Goal: Find specific page/section: Find specific page/section

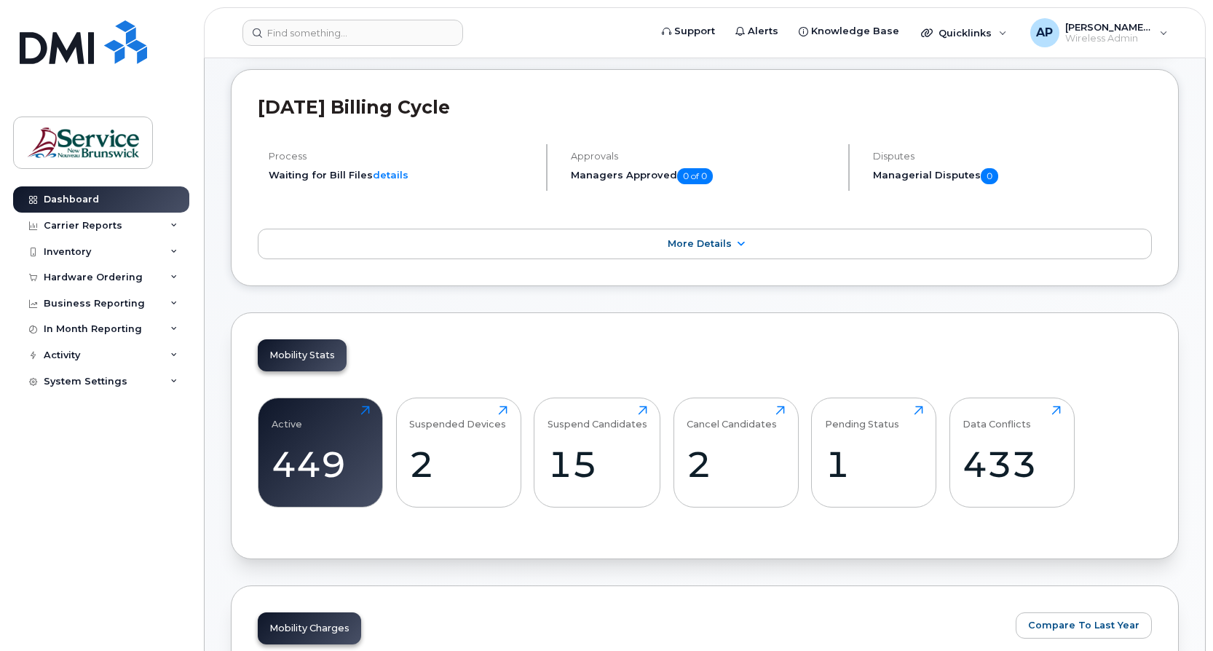
scroll to position [146, 0]
click at [119, 223] on div "Carrier Reports" at bounding box center [101, 226] width 176 height 26
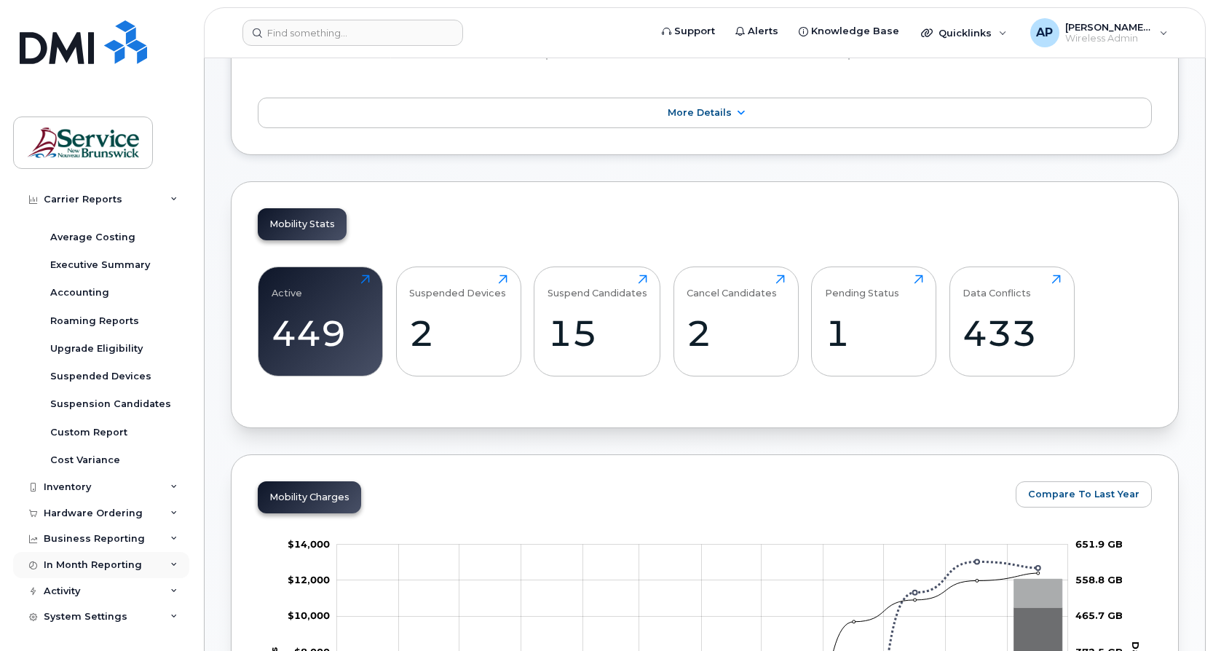
scroll to position [291, 0]
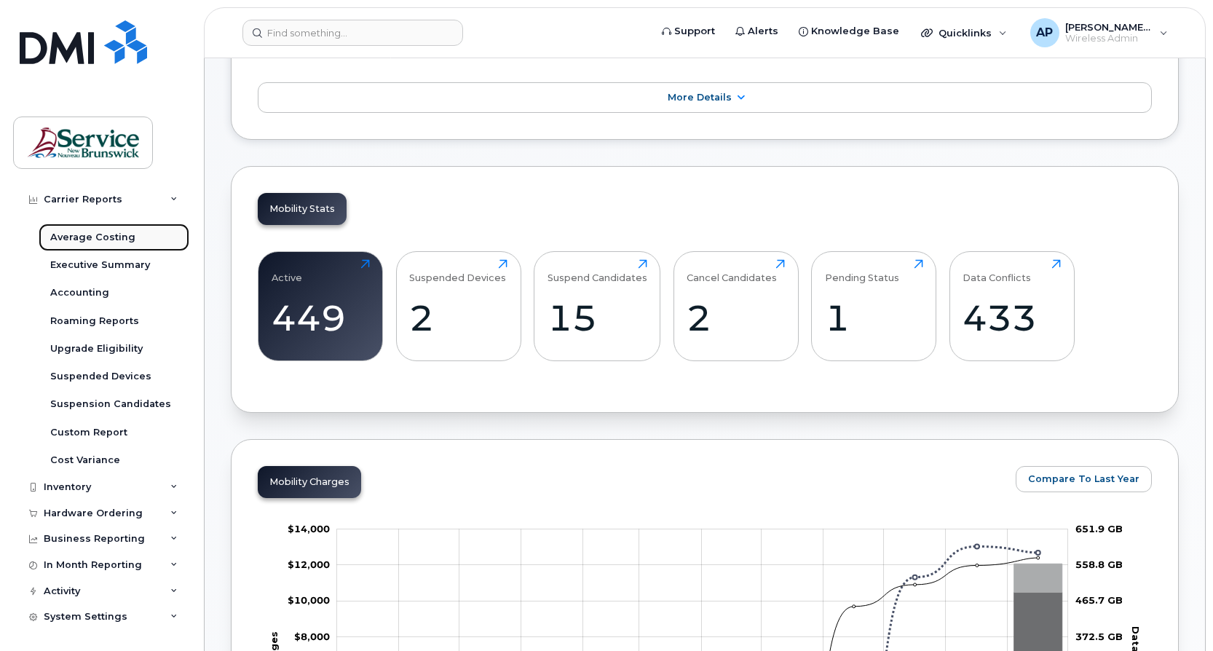
click at [100, 234] on div "Average Costing" at bounding box center [92, 237] width 85 height 13
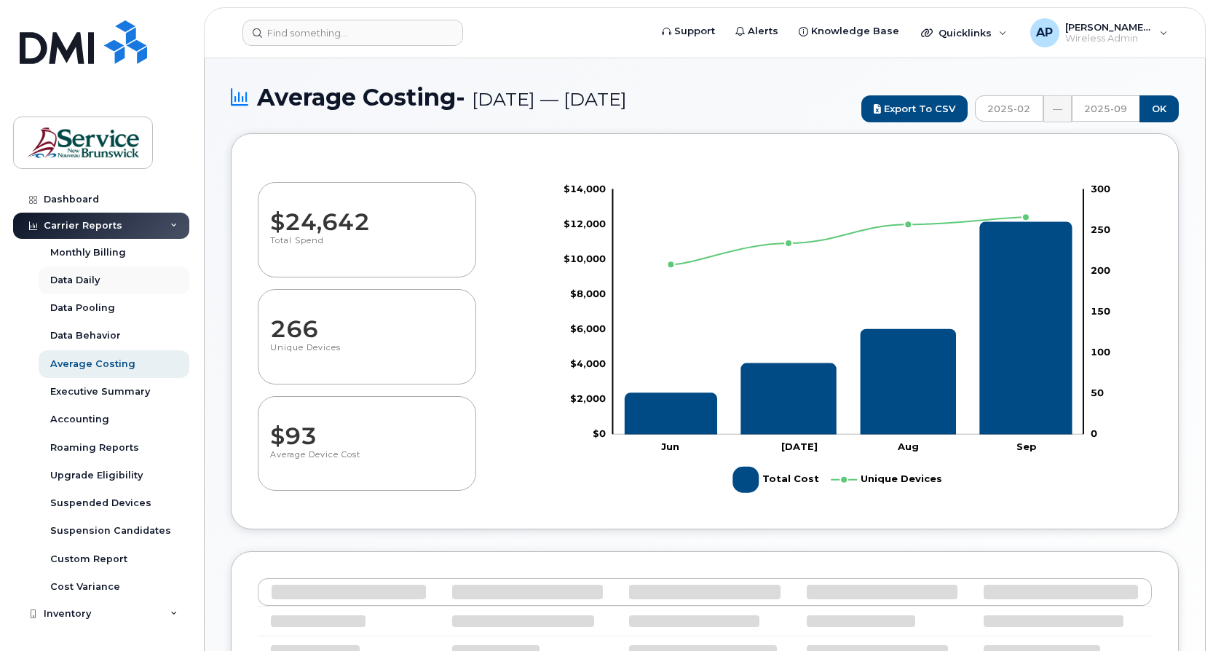
select select "100"
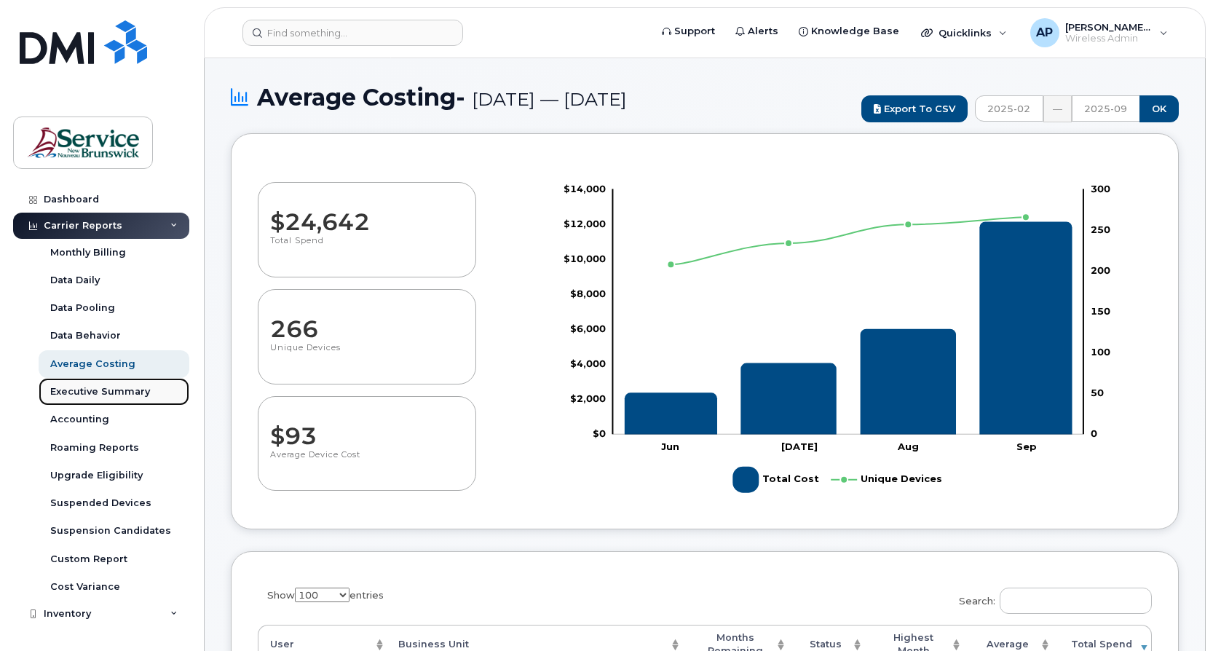
click at [92, 387] on div "Executive Summary" at bounding box center [100, 391] width 100 height 13
